Goal: Information Seeking & Learning: Learn about a topic

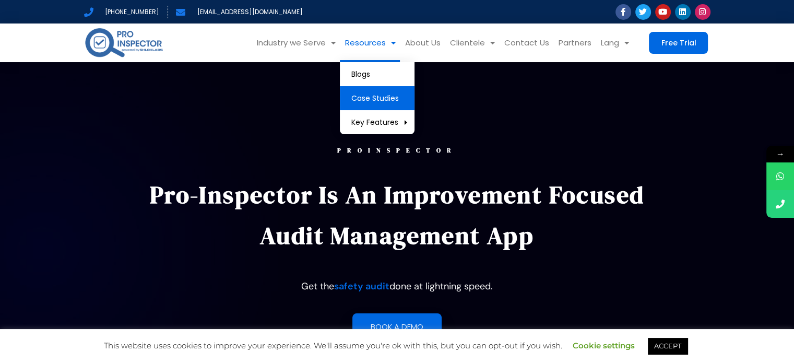
click at [386, 91] on link "Case Studies" at bounding box center [377, 98] width 75 height 24
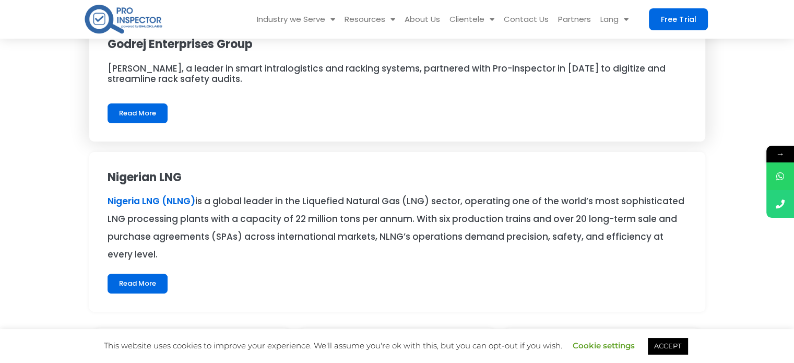
scroll to position [261, 0]
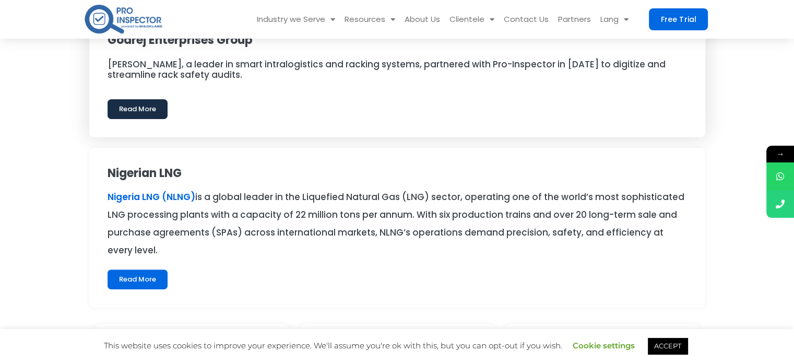
click at [149, 103] on link "Read More" at bounding box center [138, 109] width 60 height 20
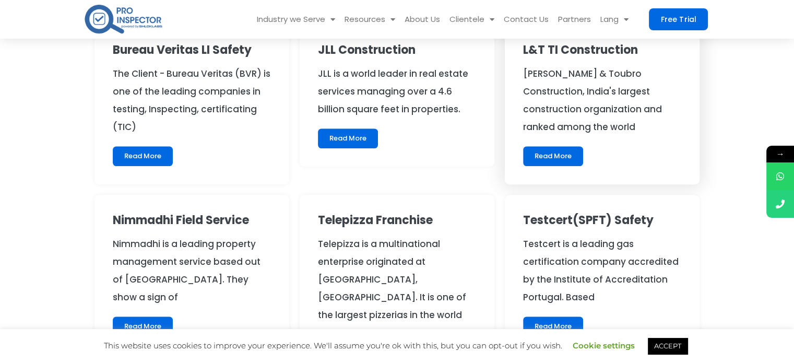
scroll to position [627, 0]
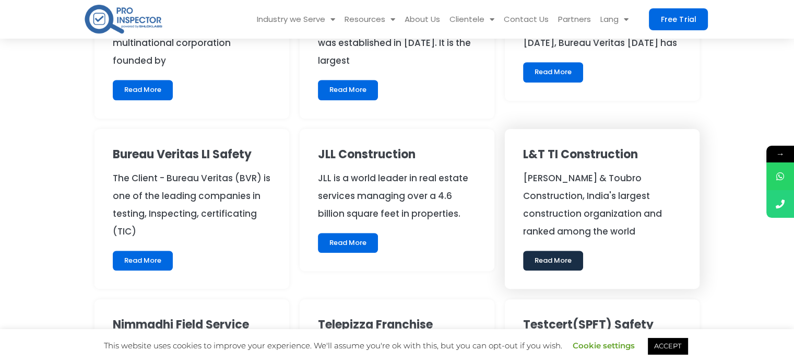
click at [558, 258] on link "Read More" at bounding box center [553, 261] width 60 height 20
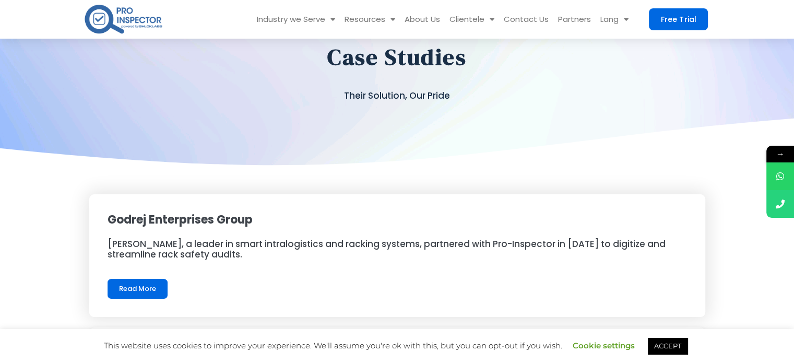
scroll to position [200, 0]
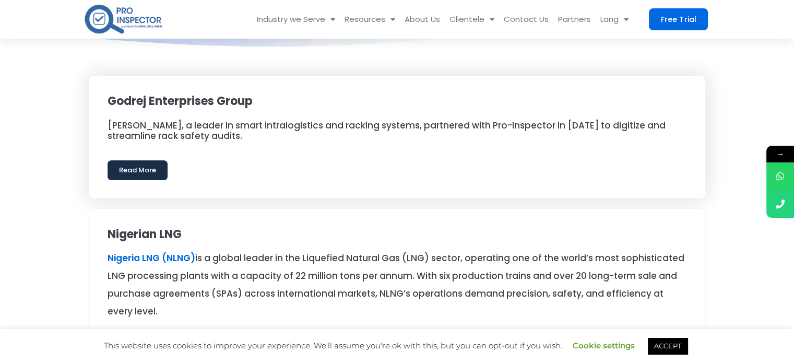
click at [146, 170] on link "Read More" at bounding box center [138, 170] width 60 height 20
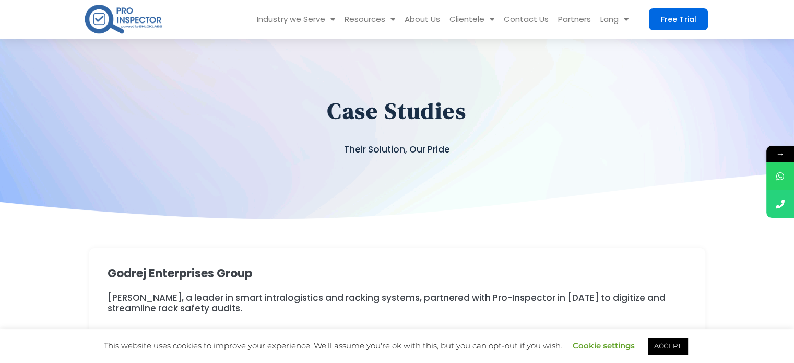
scroll to position [0, 0]
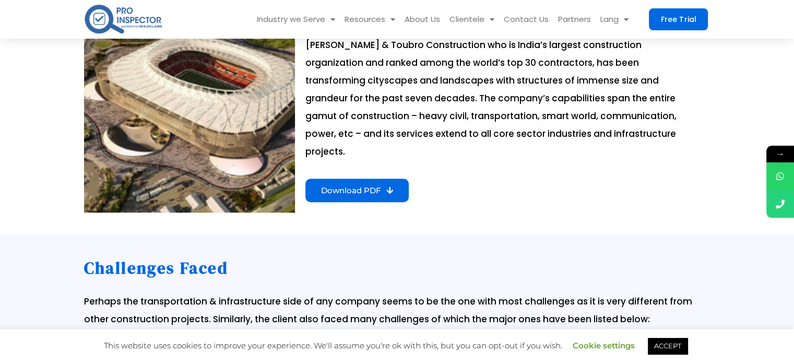
scroll to position [365, 0]
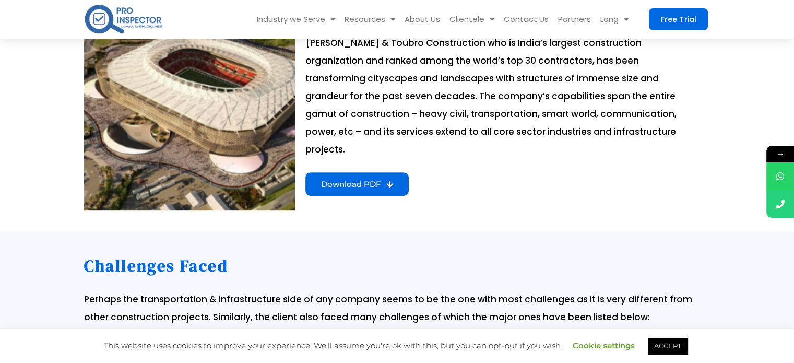
click at [371, 180] on span "Download PDF" at bounding box center [351, 184] width 60 height 8
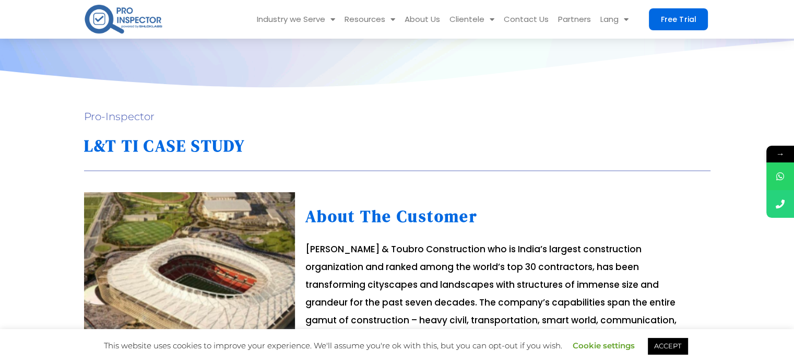
scroll to position [0, 0]
